Goal: Task Accomplishment & Management: Use online tool/utility

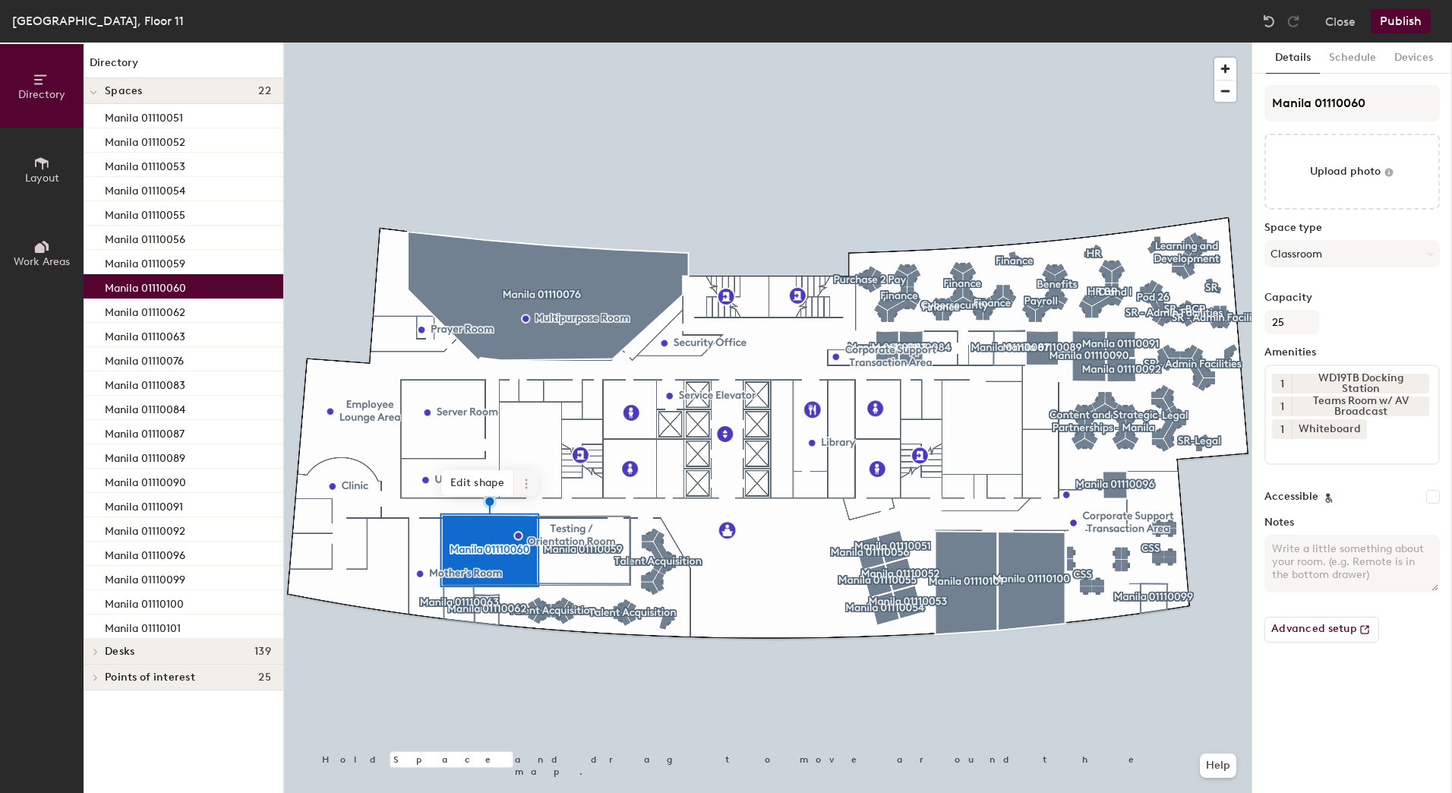
click at [535, 484] on span at bounding box center [526, 483] width 24 height 26
click at [549, 540] on span "Archive" at bounding box center [580, 544] width 135 height 26
click at [1402, 31] on button "Publish" at bounding box center [1400, 21] width 60 height 24
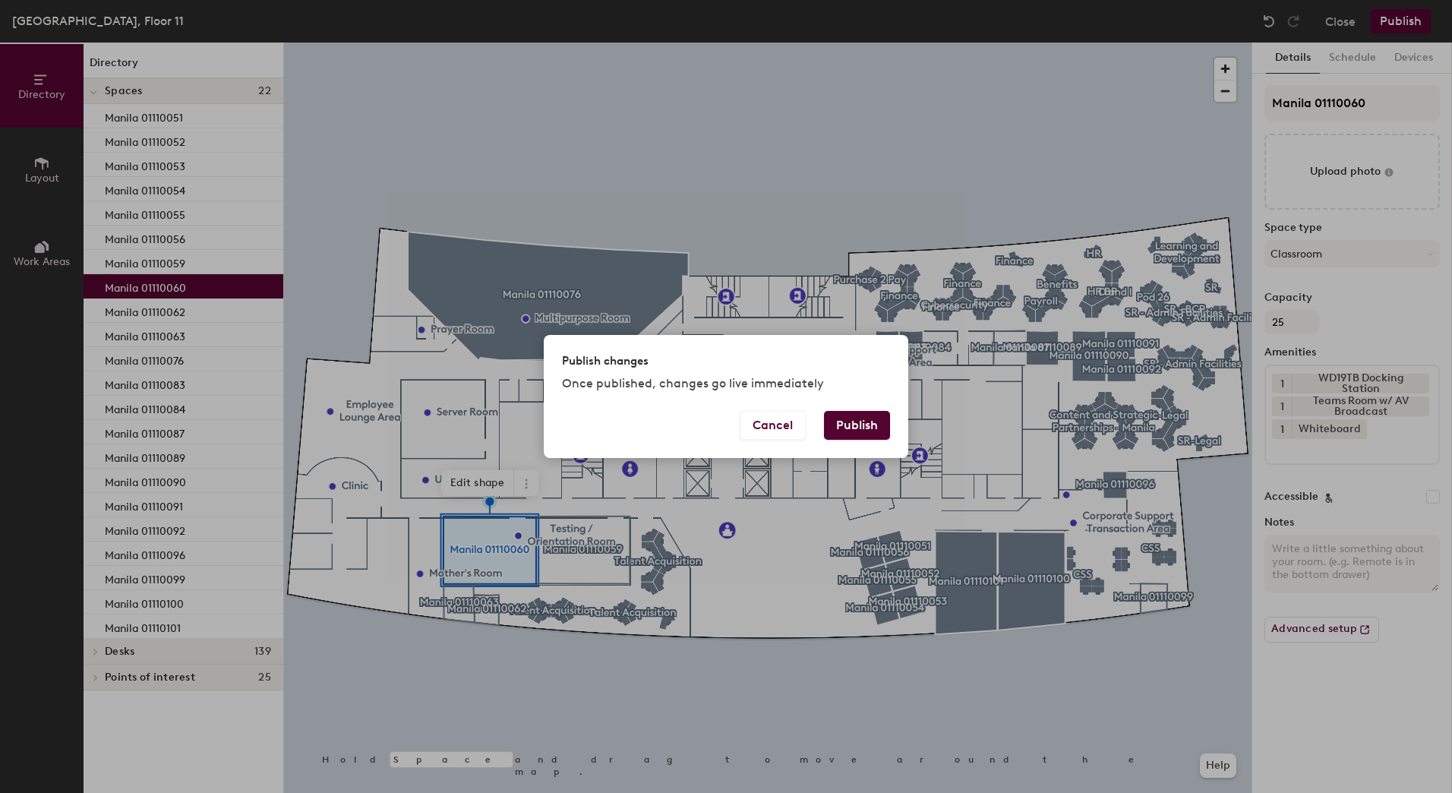
click at [879, 435] on button "Publish" at bounding box center [857, 425] width 66 height 29
